Goal: Information Seeking & Learning: Check status

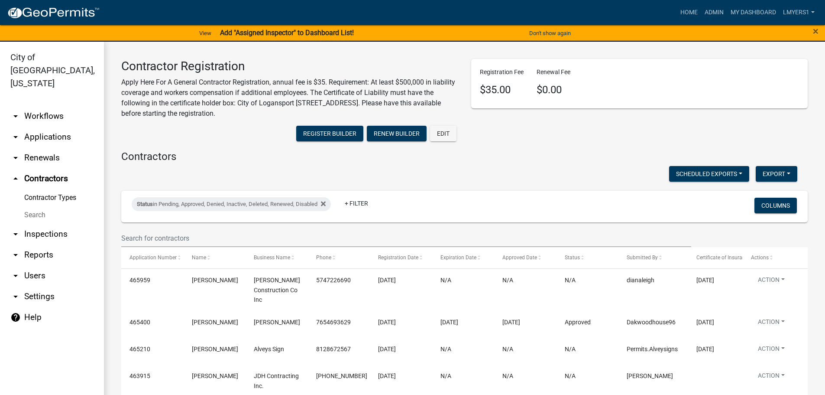
select select "3: 100"
click at [172, 240] on input "text" at bounding box center [406, 238] width 570 height 18
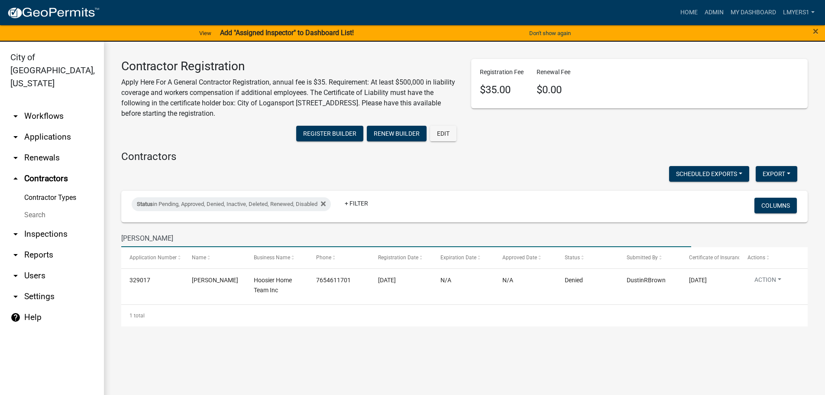
type input "[PERSON_NAME]"
click at [52, 189] on link "Contractor Types" at bounding box center [52, 197] width 104 height 17
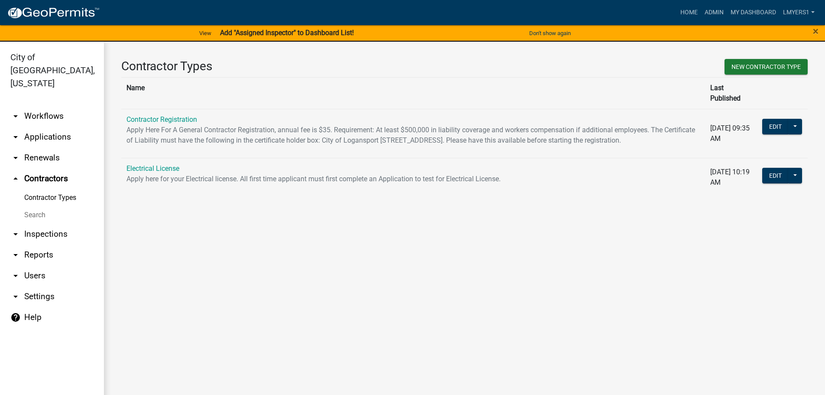
click at [154, 166] on link "Electrical License" at bounding box center [153, 168] width 53 height 8
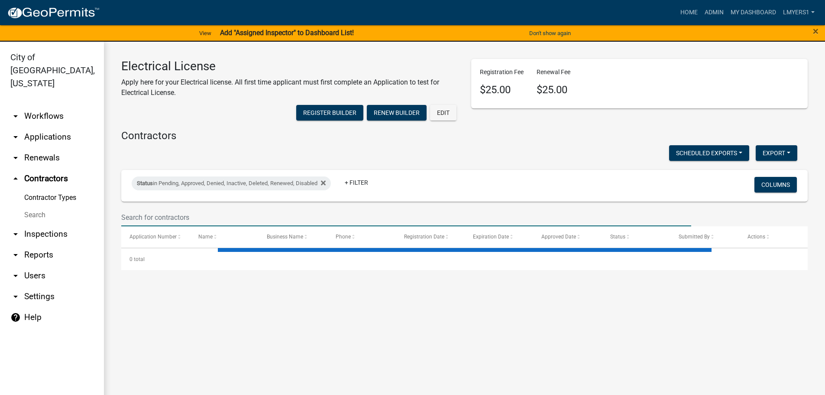
click at [188, 215] on input "text" at bounding box center [406, 217] width 570 height 18
select select "3: 100"
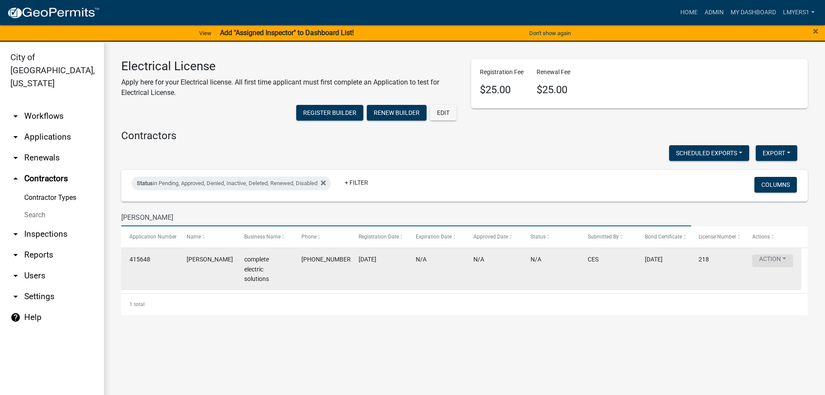
type input "[PERSON_NAME]"
click at [776, 263] on button "Action" at bounding box center [773, 260] width 41 height 13
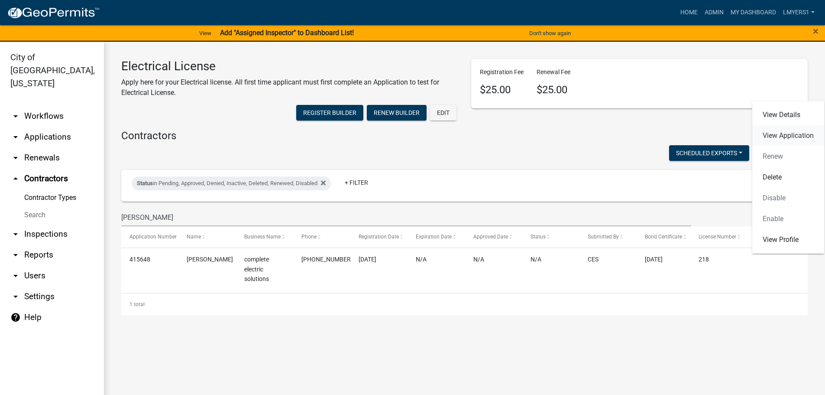
click at [776, 139] on link "View Application" at bounding box center [789, 135] width 72 height 21
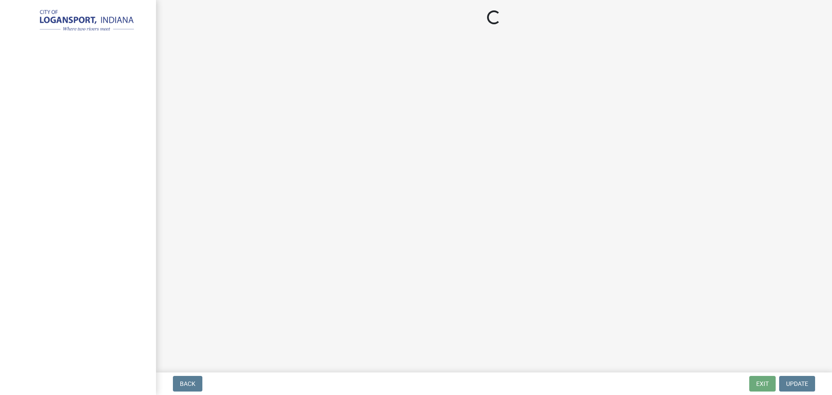
select select "3: 3"
